Goal: Task Accomplishment & Management: Use online tool/utility

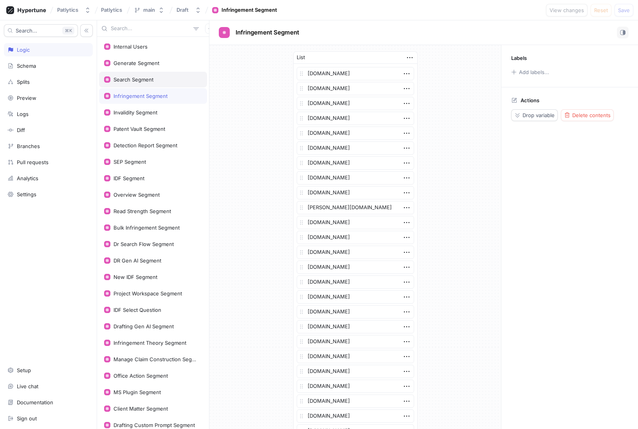
click at [132, 79] on div "Search Segment" at bounding box center [134, 79] width 40 height 6
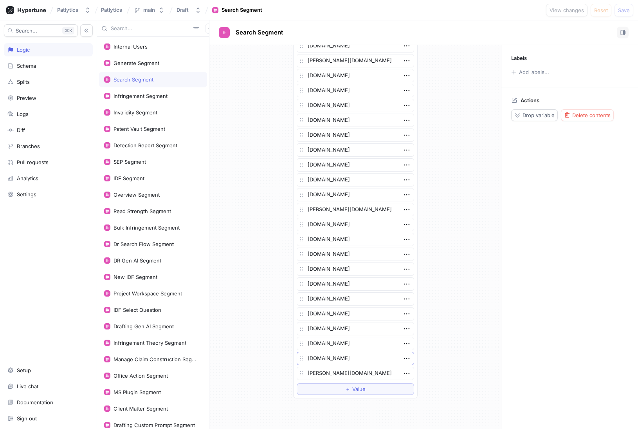
scroll to position [1367, 0]
click at [357, 390] on span "Value" at bounding box center [358, 388] width 13 height 5
type textarea "x"
type textarea "d"
type textarea "x"
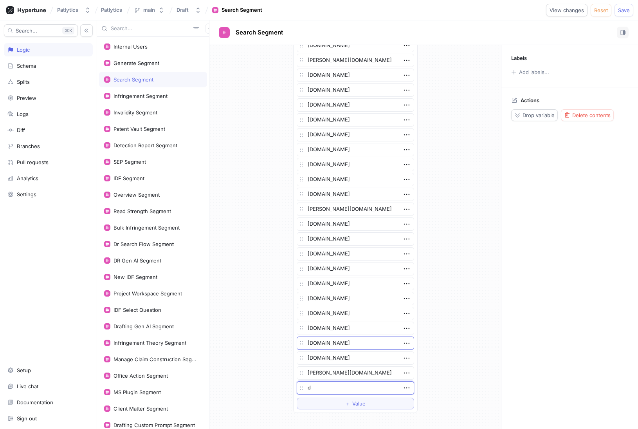
type textarea "dn"
type textarea "x"
type textarea "dnl"
type textarea "x"
type textarea "dnli"
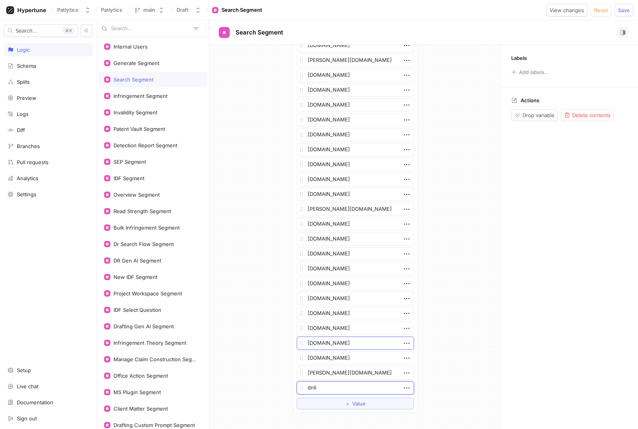
type textarea "x"
type textarea "dnli."
type textarea "x"
type textarea "[DOMAIN_NAME]"
type textarea "x"
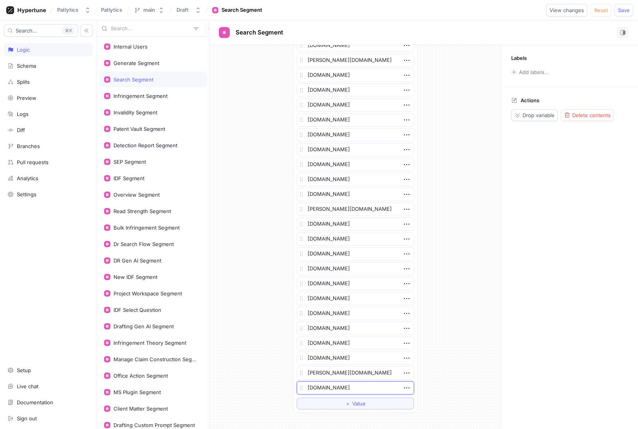
type textarea "[DOMAIN_NAME]"
click at [333, 389] on textarea "[DOMAIN_NAME]" at bounding box center [355, 387] width 117 height 13
click at [624, 6] on button "Save" at bounding box center [623, 10] width 19 height 13
drag, startPoint x: 139, startPoint y: 98, endPoint x: 148, endPoint y: 111, distance: 15.5
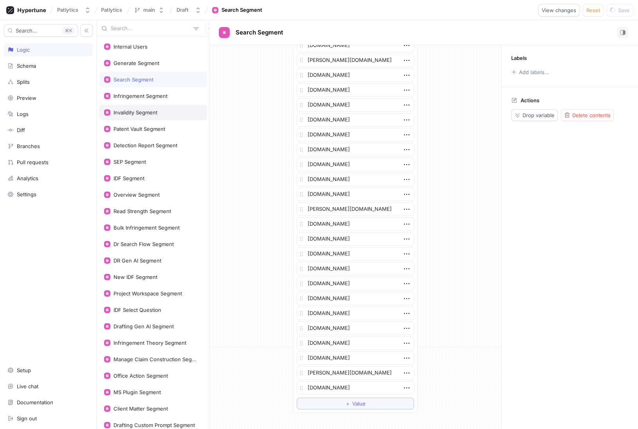
click at [139, 98] on div "Infringement Segment" at bounding box center [141, 96] width 54 height 6
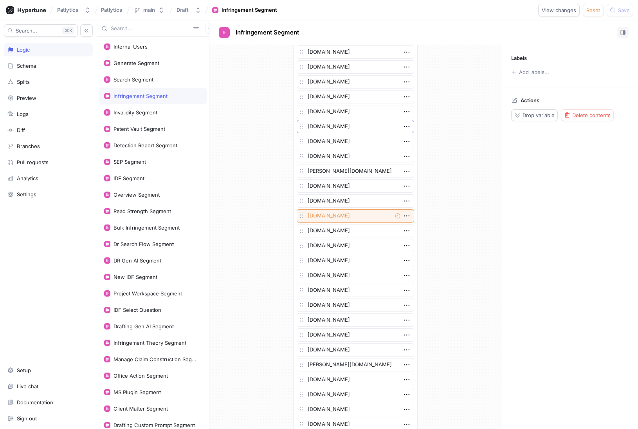
scroll to position [1020, 0]
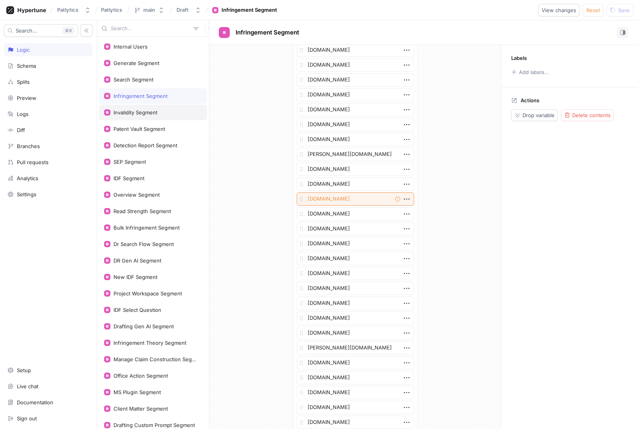
click at [142, 115] on div "Invalidity Segment" at bounding box center [136, 112] width 44 height 6
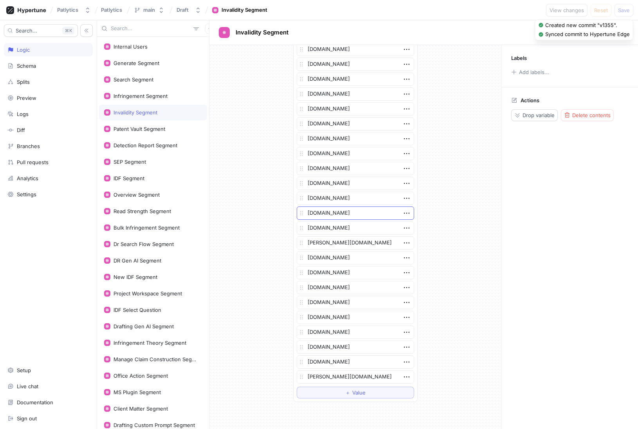
scroll to position [1406, 0]
drag, startPoint x: 135, startPoint y: 134, endPoint x: 184, endPoint y: 150, distance: 51.5
click at [135, 134] on div "Patent Vault Segment" at bounding box center [153, 129] width 108 height 16
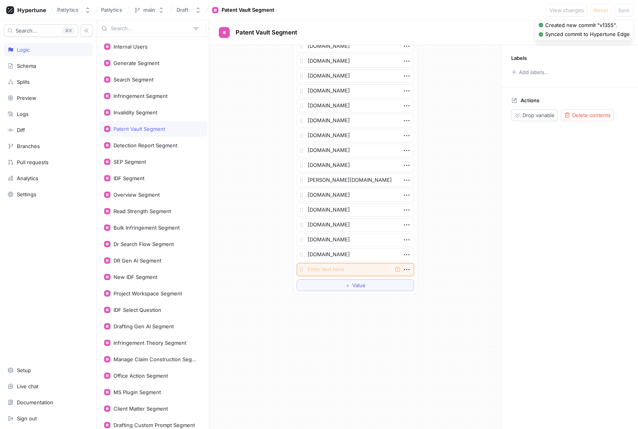
scroll to position [1456, 0]
click at [366, 285] on button "＋ Value" at bounding box center [355, 284] width 117 height 12
type textarea "x"
type textarea "d"
type textarea "x"
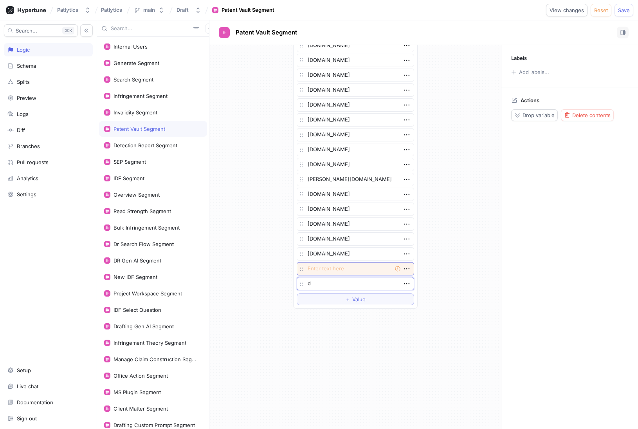
type textarea "dn"
type textarea "x"
type textarea "dnl"
type textarea "x"
type textarea "dnli"
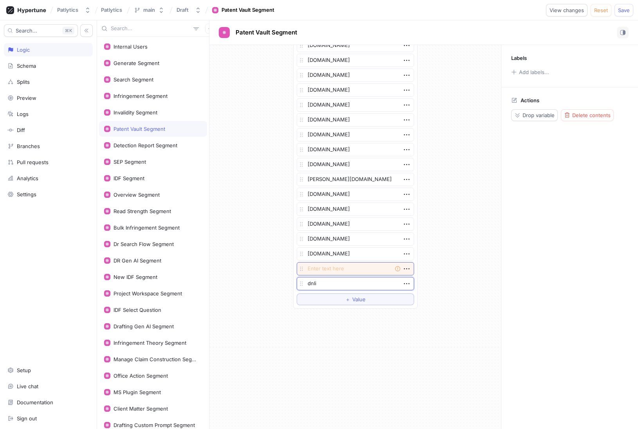
type textarea "x"
type textarea "dnli."
type textarea "x"
type textarea "[DOMAIN_NAME]"
type textarea "x"
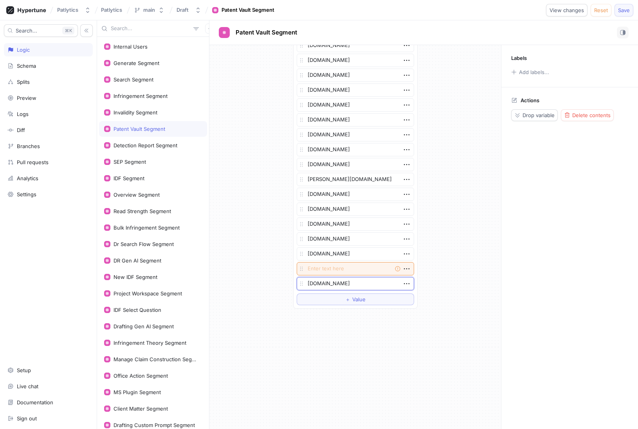
type textarea "[DOMAIN_NAME]"
click at [620, 11] on span "Save" at bounding box center [624, 10] width 12 height 5
click at [165, 148] on div "Detection Report Segment" at bounding box center [146, 145] width 64 height 6
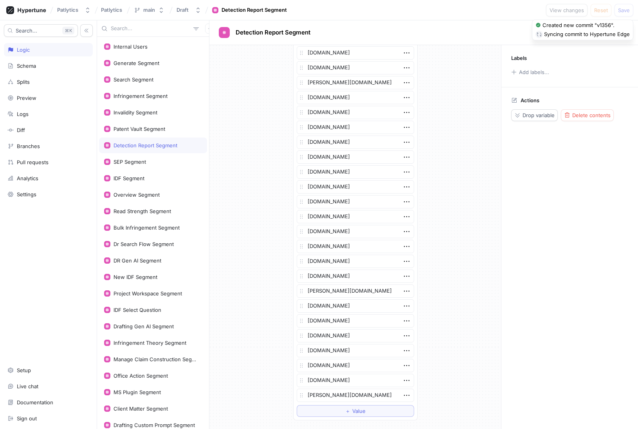
scroll to position [1447, 0]
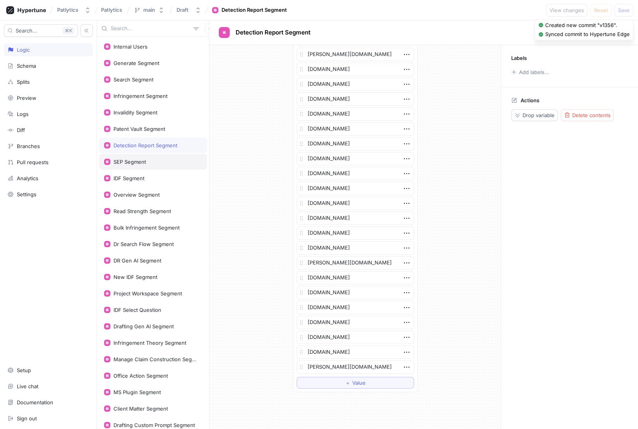
click at [144, 166] on div "SEP Segment" at bounding box center [153, 162] width 108 height 16
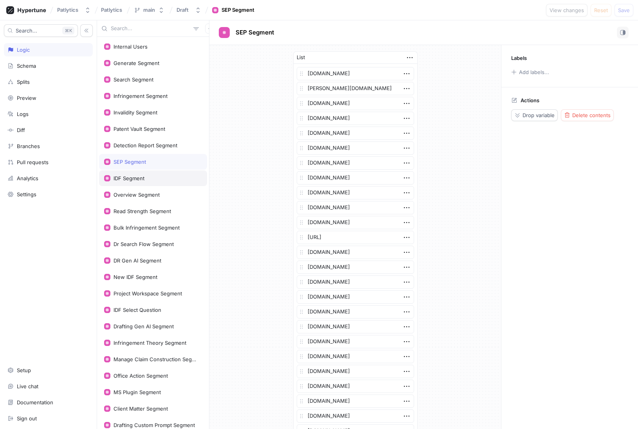
click at [142, 180] on div "IDF Segment" at bounding box center [129, 178] width 31 height 6
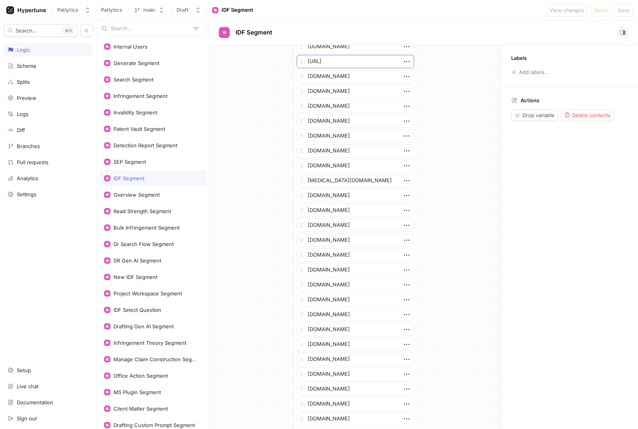
scroll to position [370, 0]
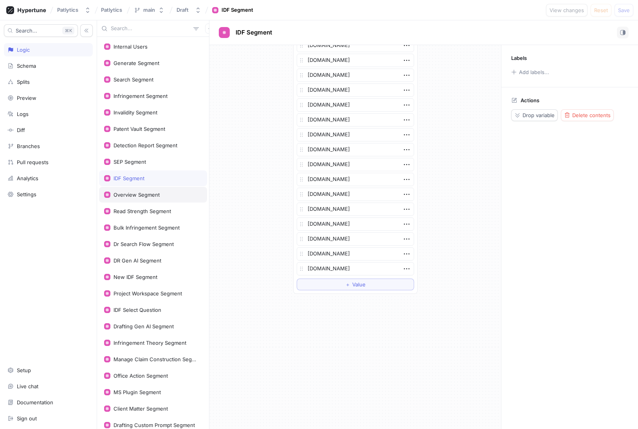
click at [152, 191] on div "Overview Segment" at bounding box center [137, 194] width 46 height 6
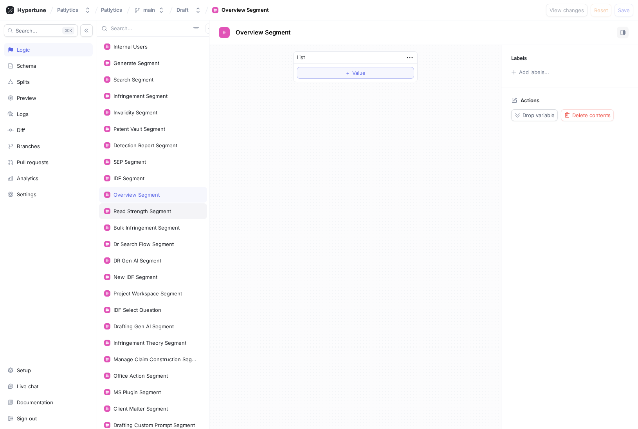
click at [146, 210] on div "Read Strength Segment" at bounding box center [143, 211] width 58 height 6
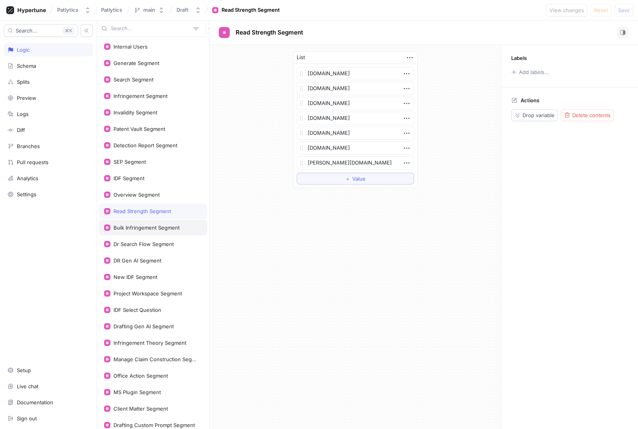
click at [144, 229] on div "Bulk Infringement Segment" at bounding box center [147, 227] width 66 height 6
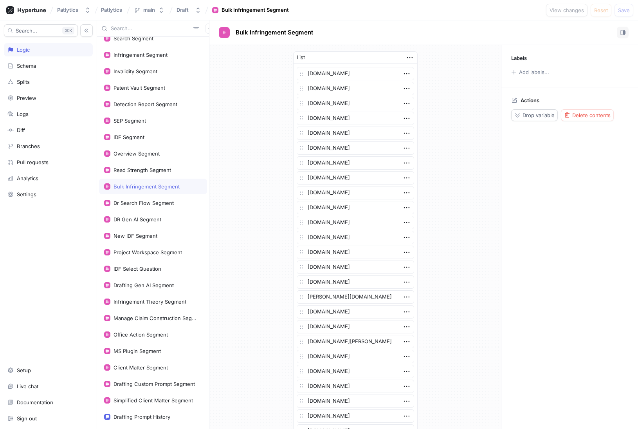
type textarea "x"
